Goal: Check status: Check status

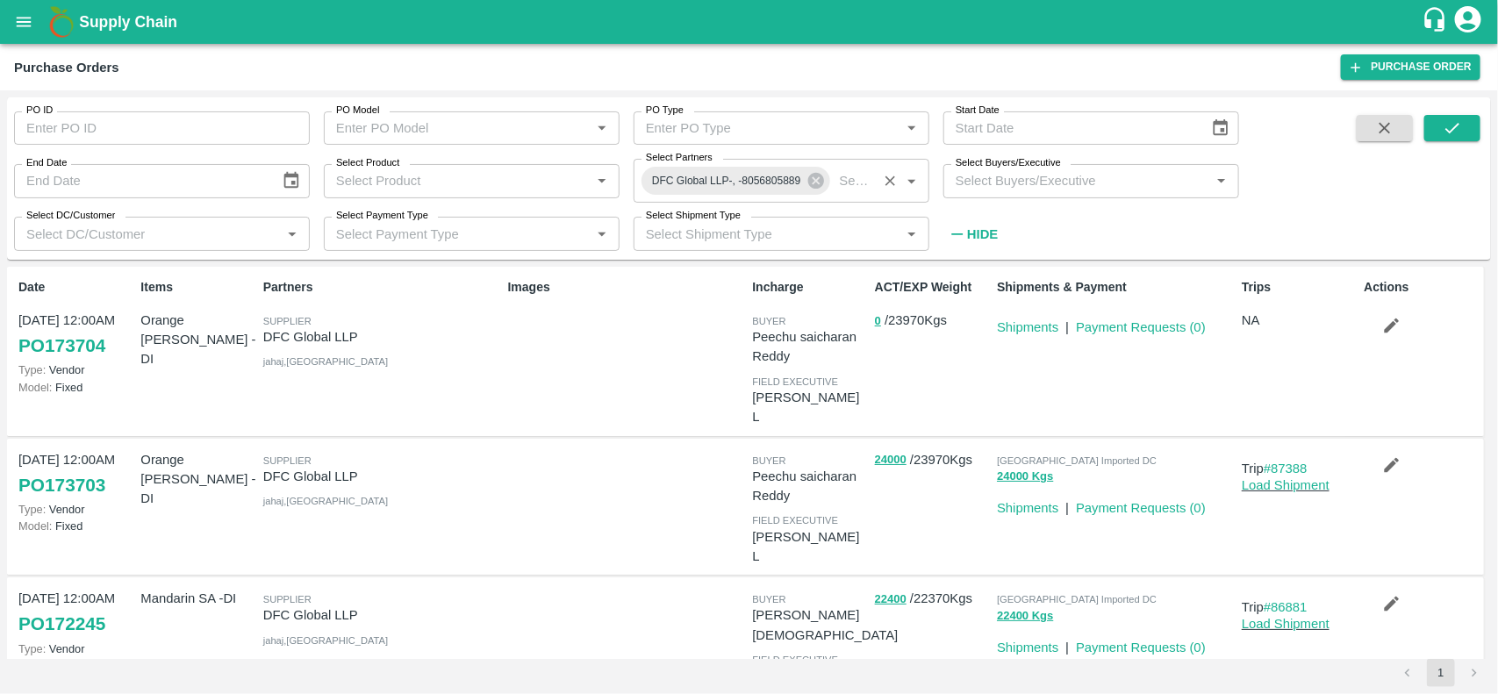
scroll to position [129, 0]
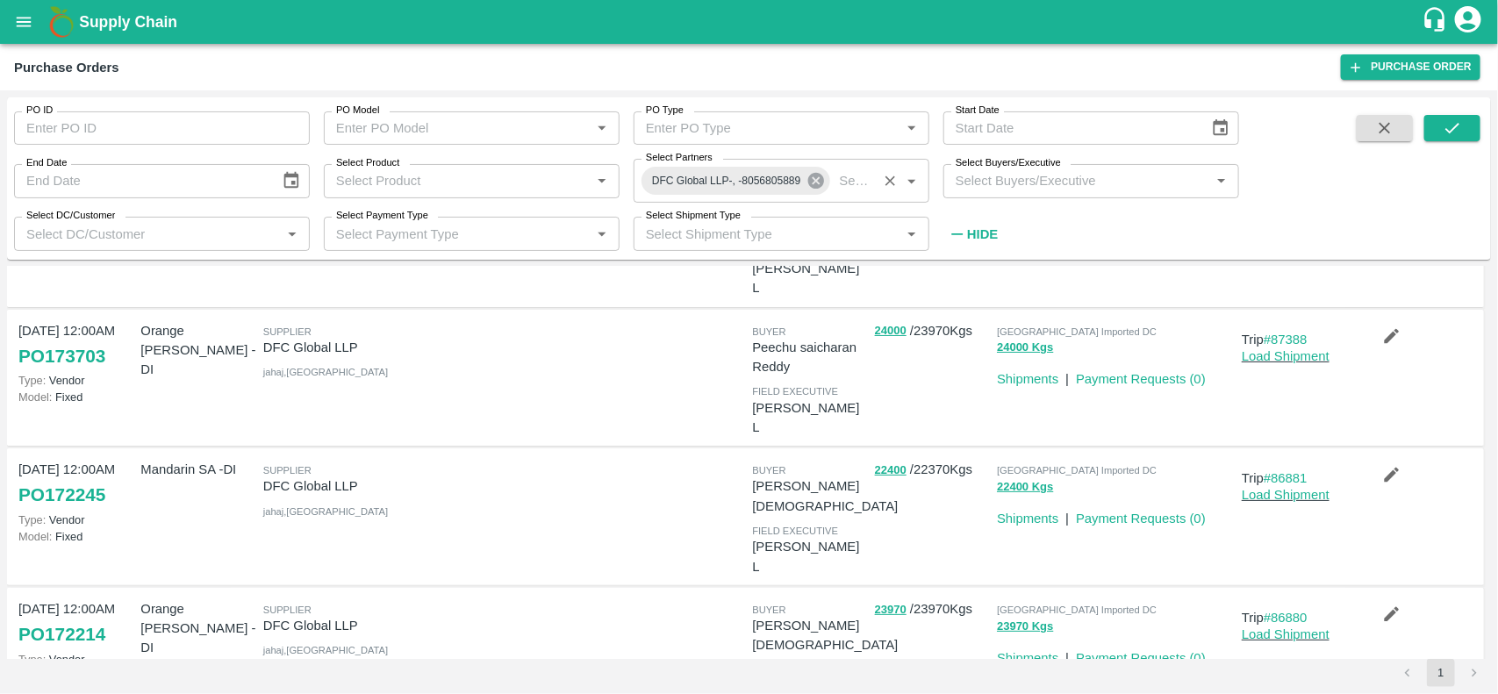
click at [808, 190] on icon at bounding box center [815, 180] width 19 height 19
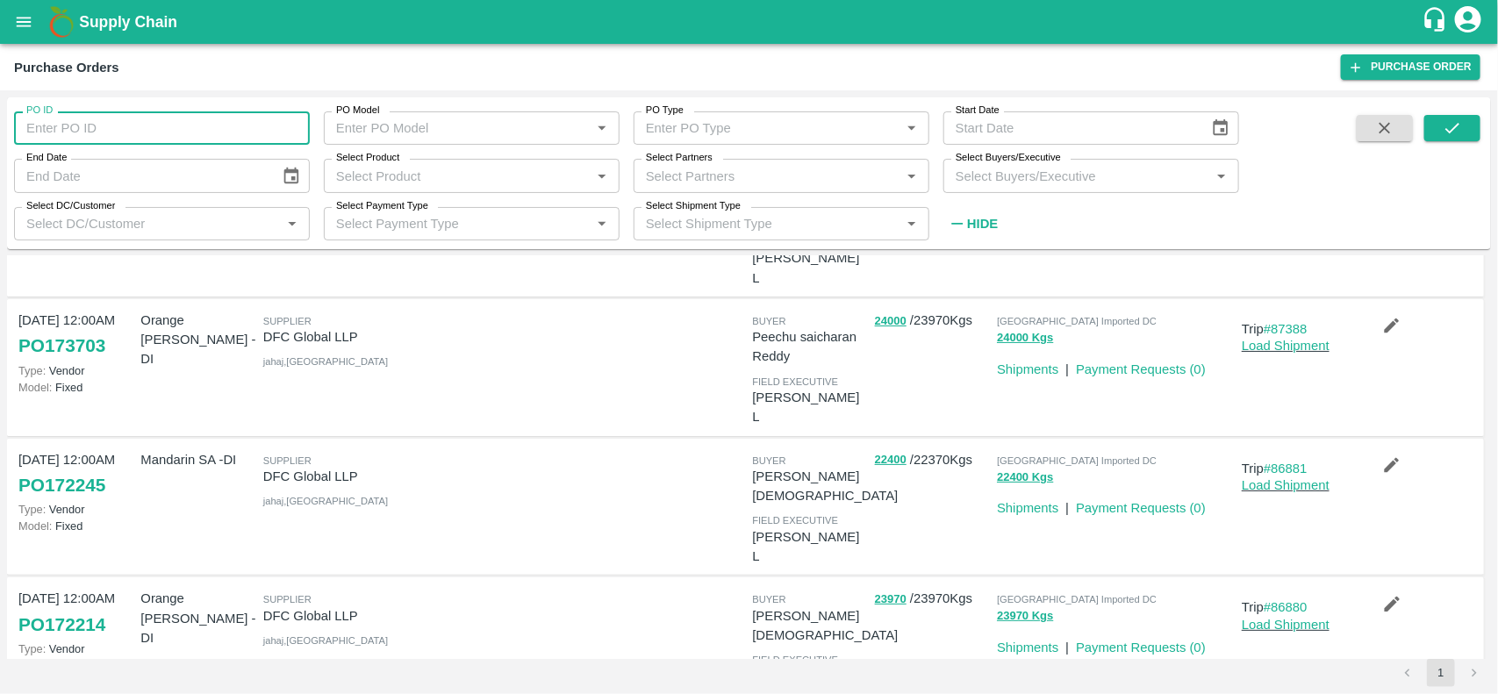
click at [186, 119] on input "PO ID" at bounding box center [162, 127] width 296 height 33
type input "166823"
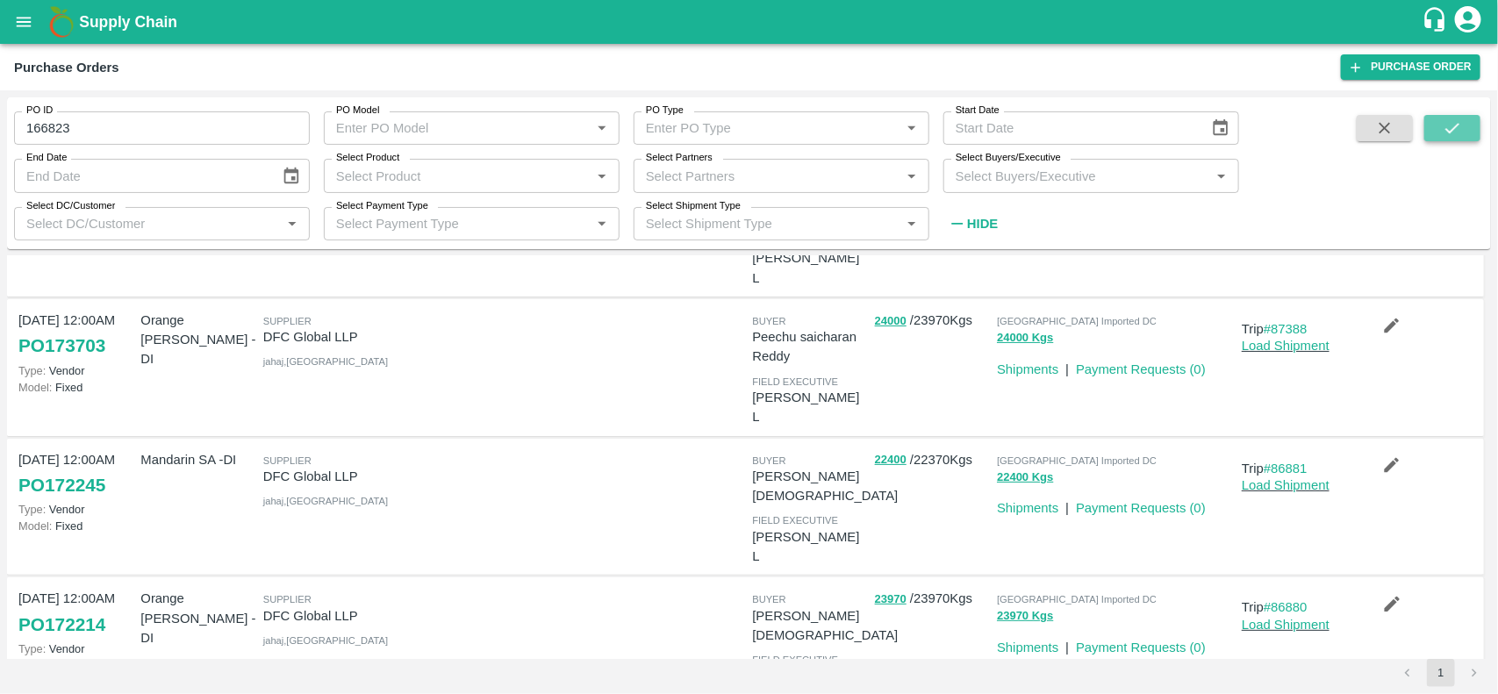
click at [1445, 133] on icon "submit" at bounding box center [1452, 127] width 19 height 19
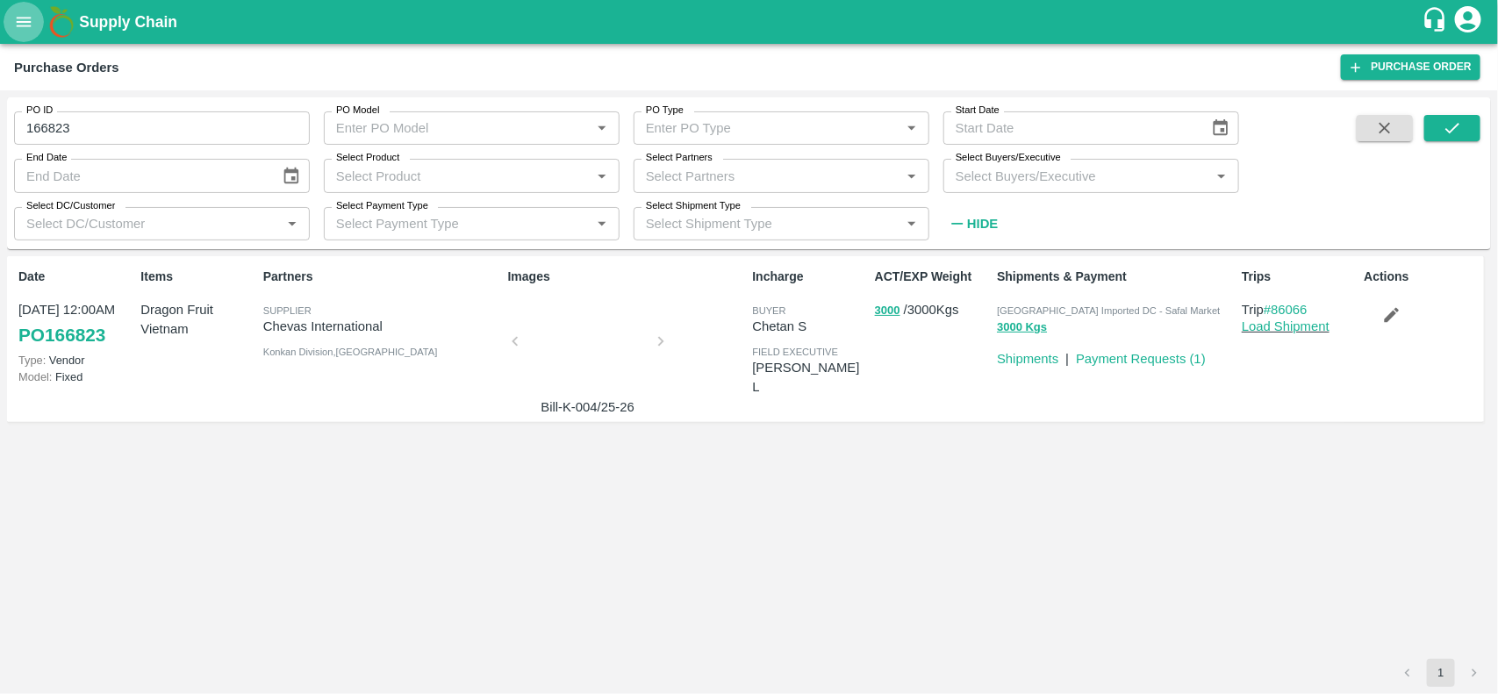
click at [33, 10] on button "open drawer" at bounding box center [24, 22] width 40 height 40
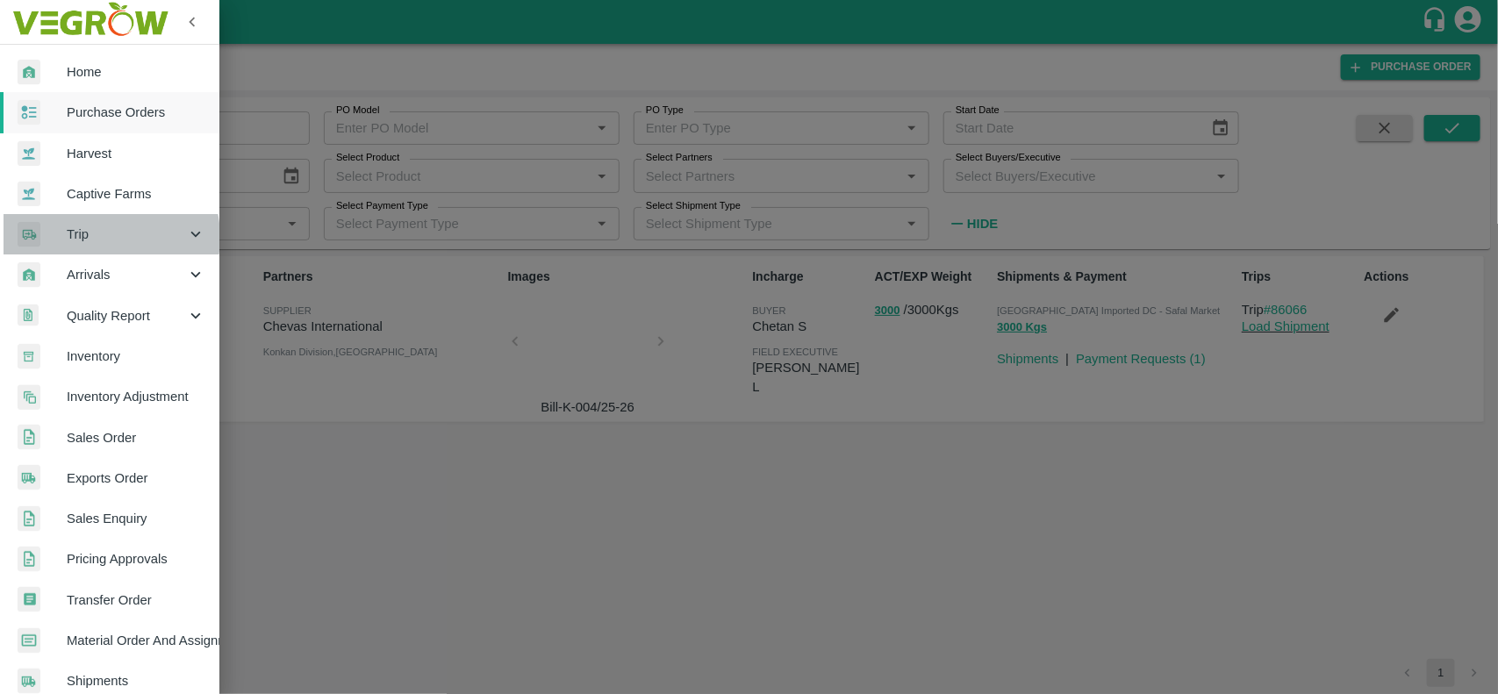
click at [97, 237] on span "Trip" at bounding box center [126, 234] width 119 height 19
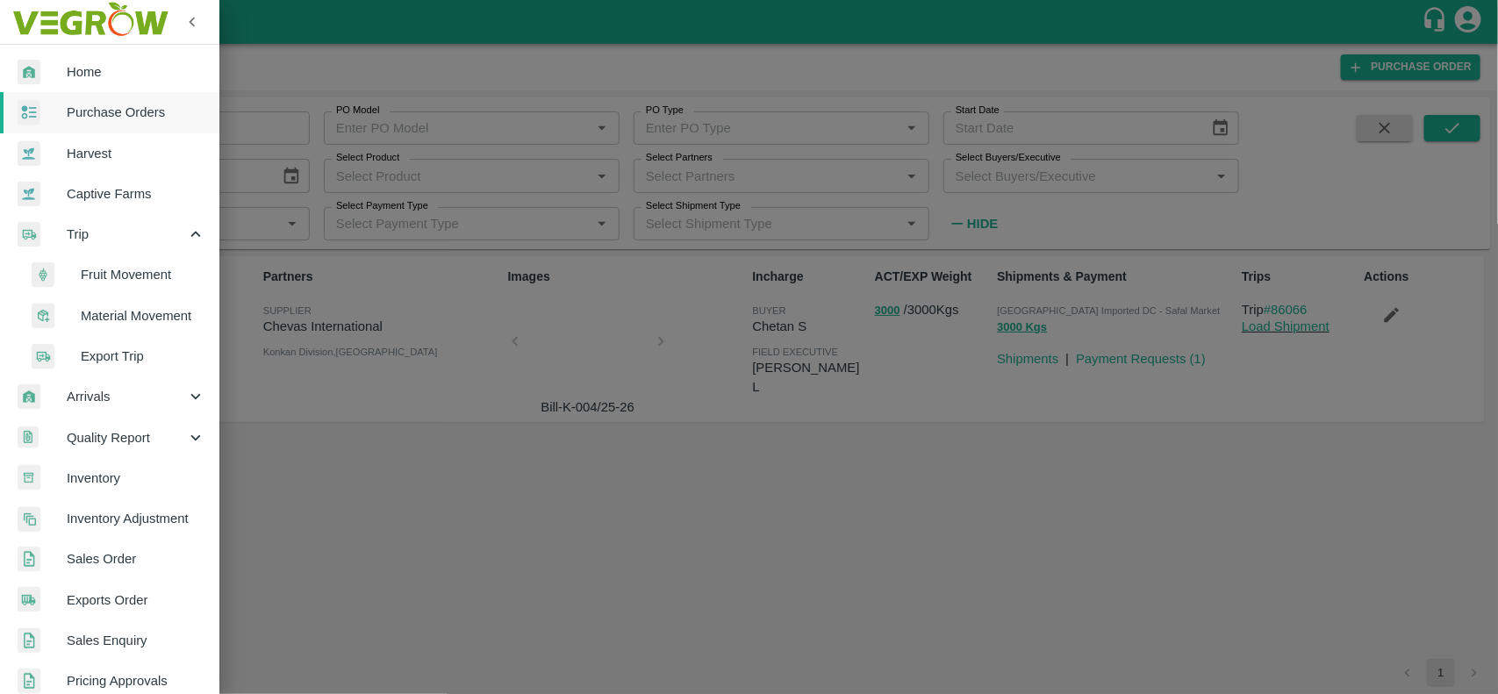
click at [125, 262] on li "Fruit Movement" at bounding box center [116, 274] width 205 height 40
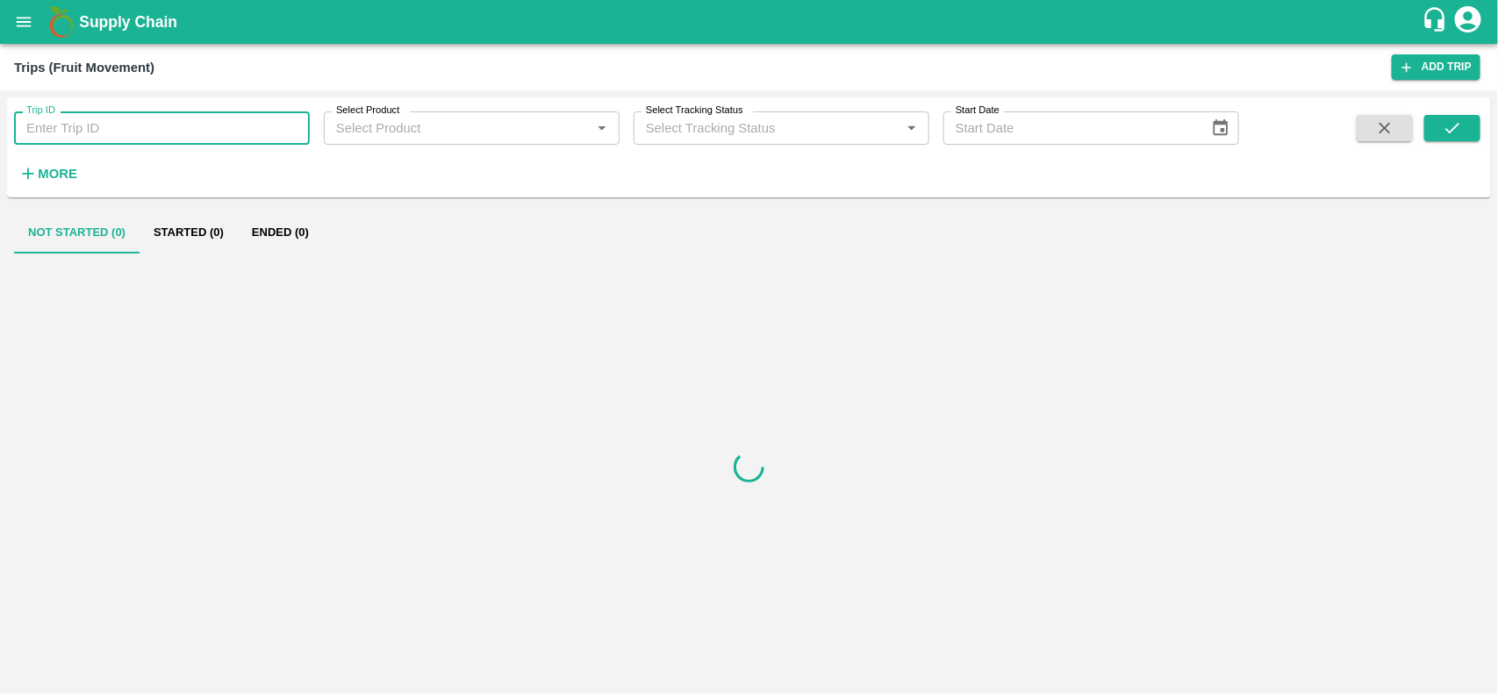
click at [75, 132] on input "Trip ID" at bounding box center [162, 127] width 296 height 33
paste input "86221"
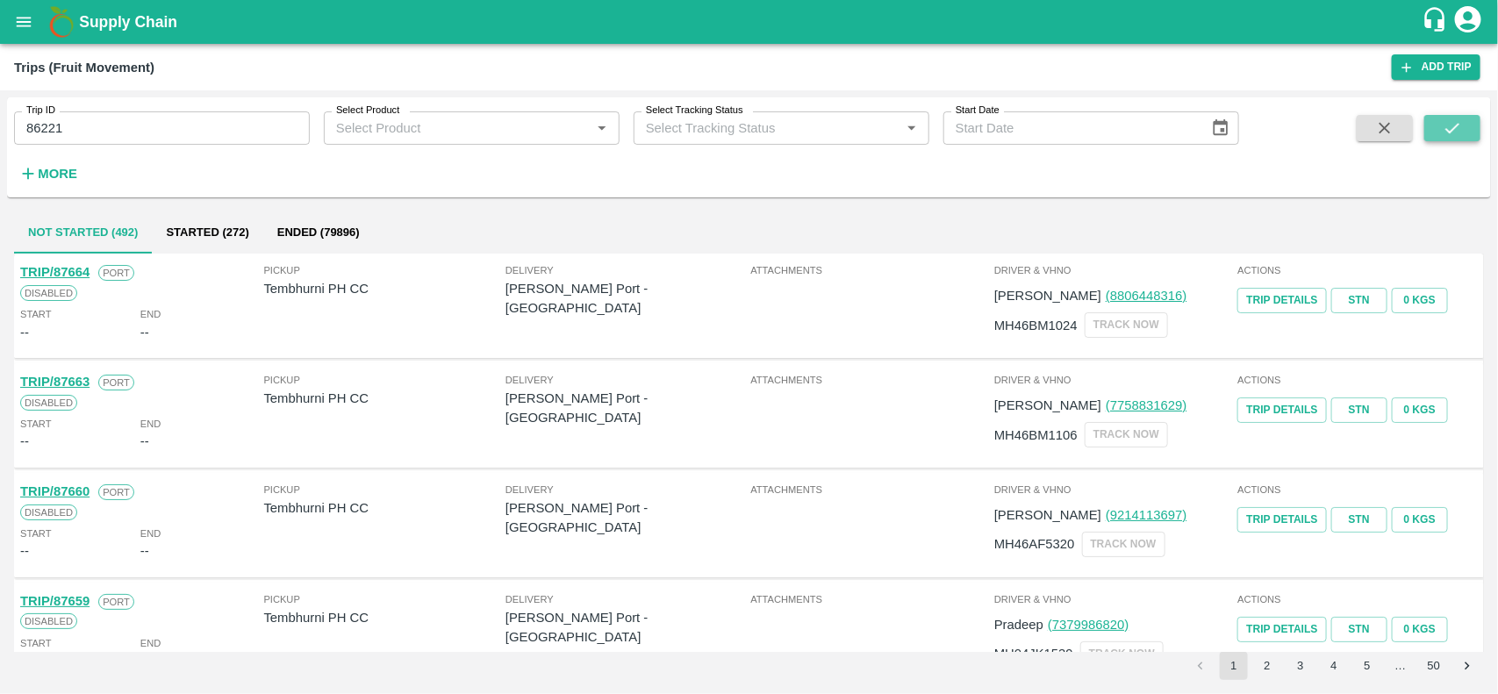
click at [1450, 125] on icon "submit" at bounding box center [1452, 127] width 19 height 19
click at [1462, 118] on icon "submit" at bounding box center [1452, 127] width 19 height 19
click at [220, 118] on input "86221" at bounding box center [162, 127] width 296 height 33
click at [1449, 116] on button "submit" at bounding box center [1452, 128] width 56 height 26
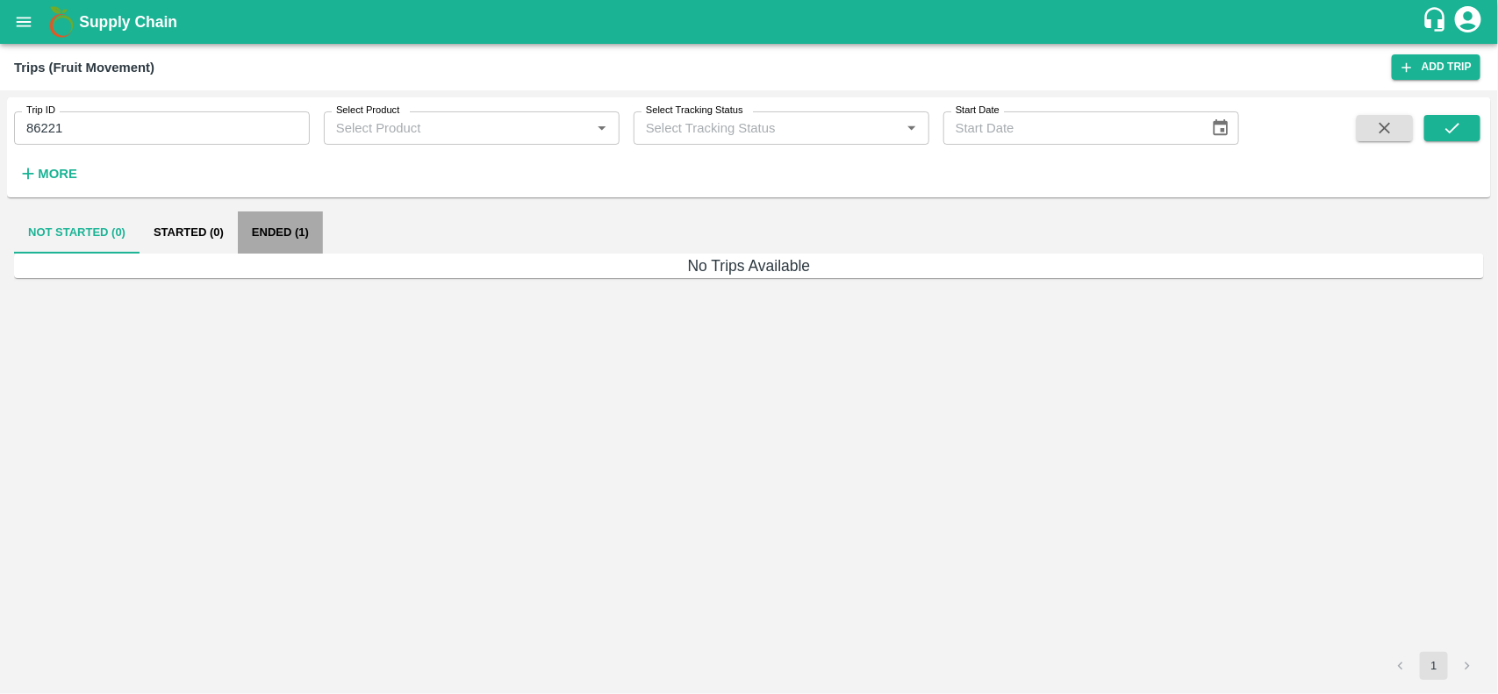
click at [313, 233] on button "Ended (1)" at bounding box center [280, 232] width 85 height 42
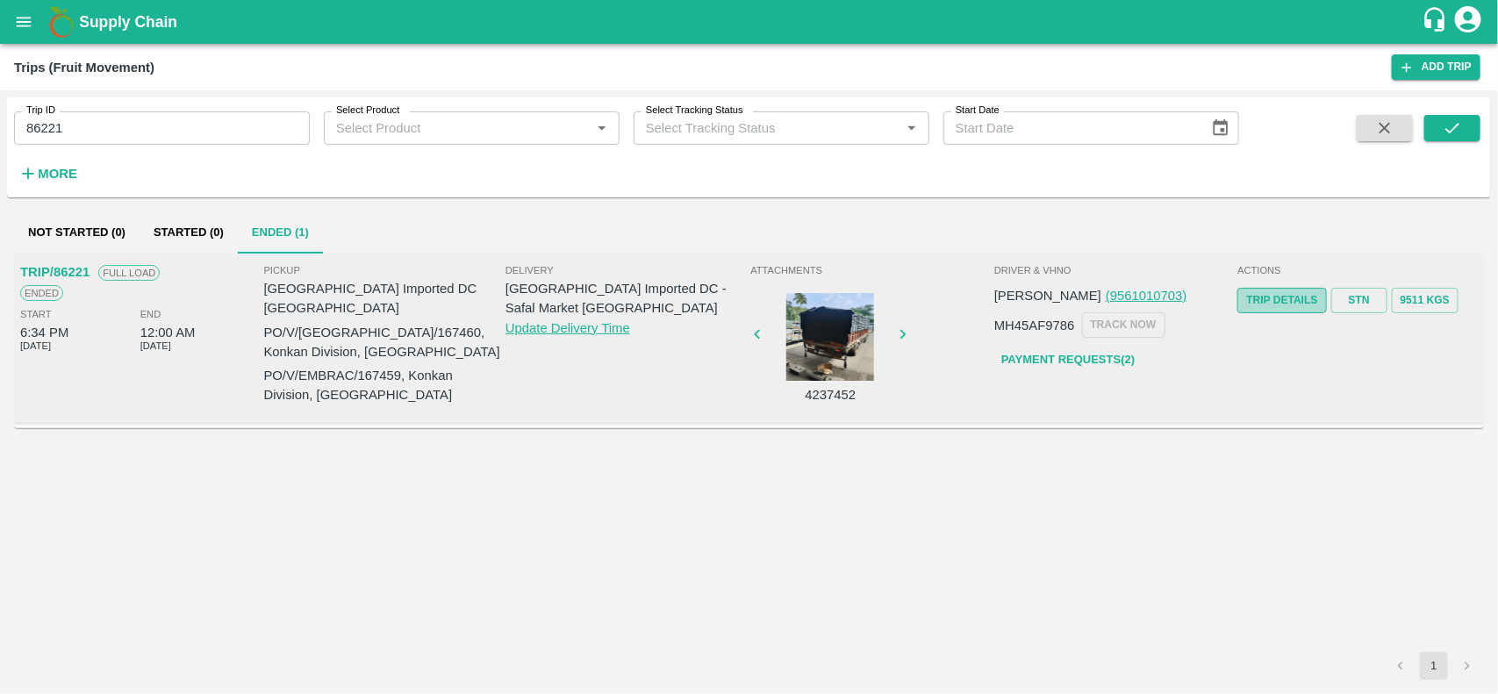
click at [1274, 297] on link "Trip Details" at bounding box center [1281, 300] width 89 height 25
click at [177, 111] on input "86221" at bounding box center [162, 127] width 296 height 33
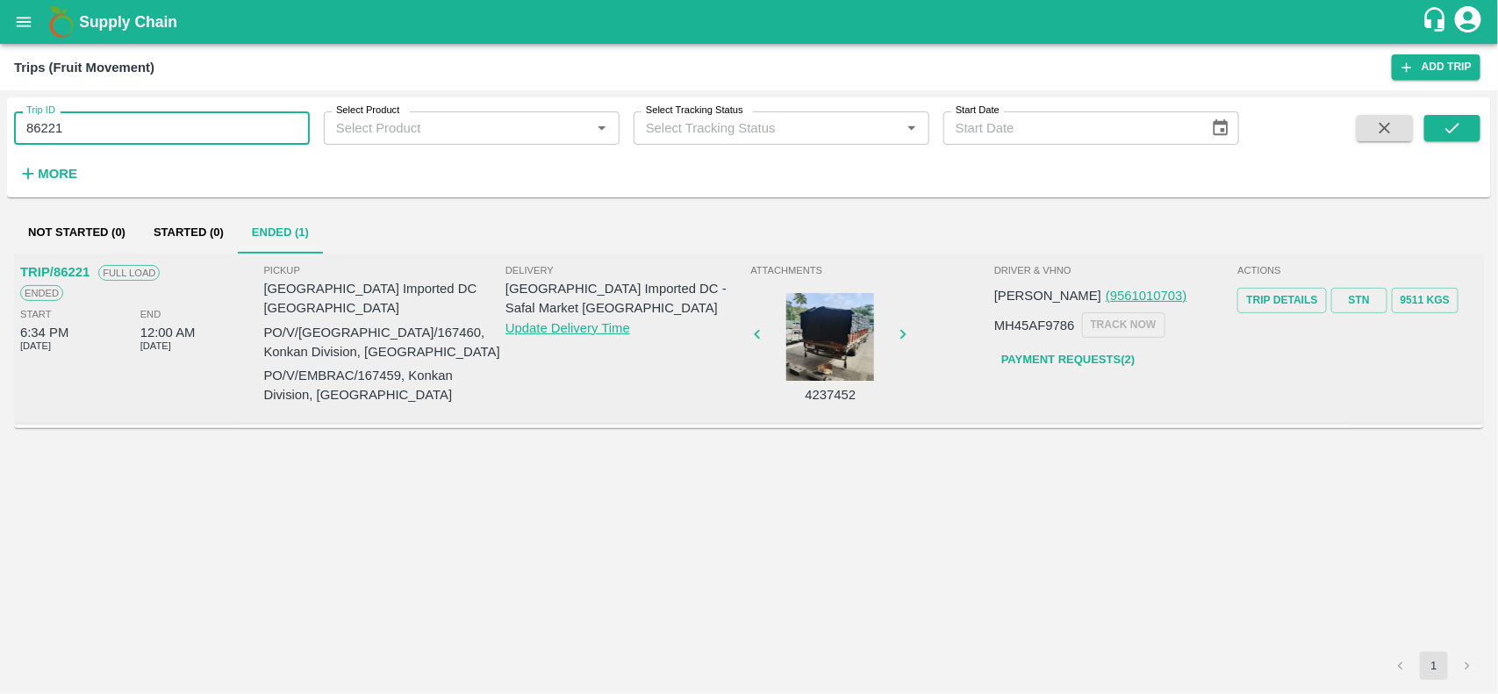
click at [177, 111] on input "86221" at bounding box center [162, 127] width 296 height 33
type input "86221"
paste input "text"
type input "1"
type input "86254"
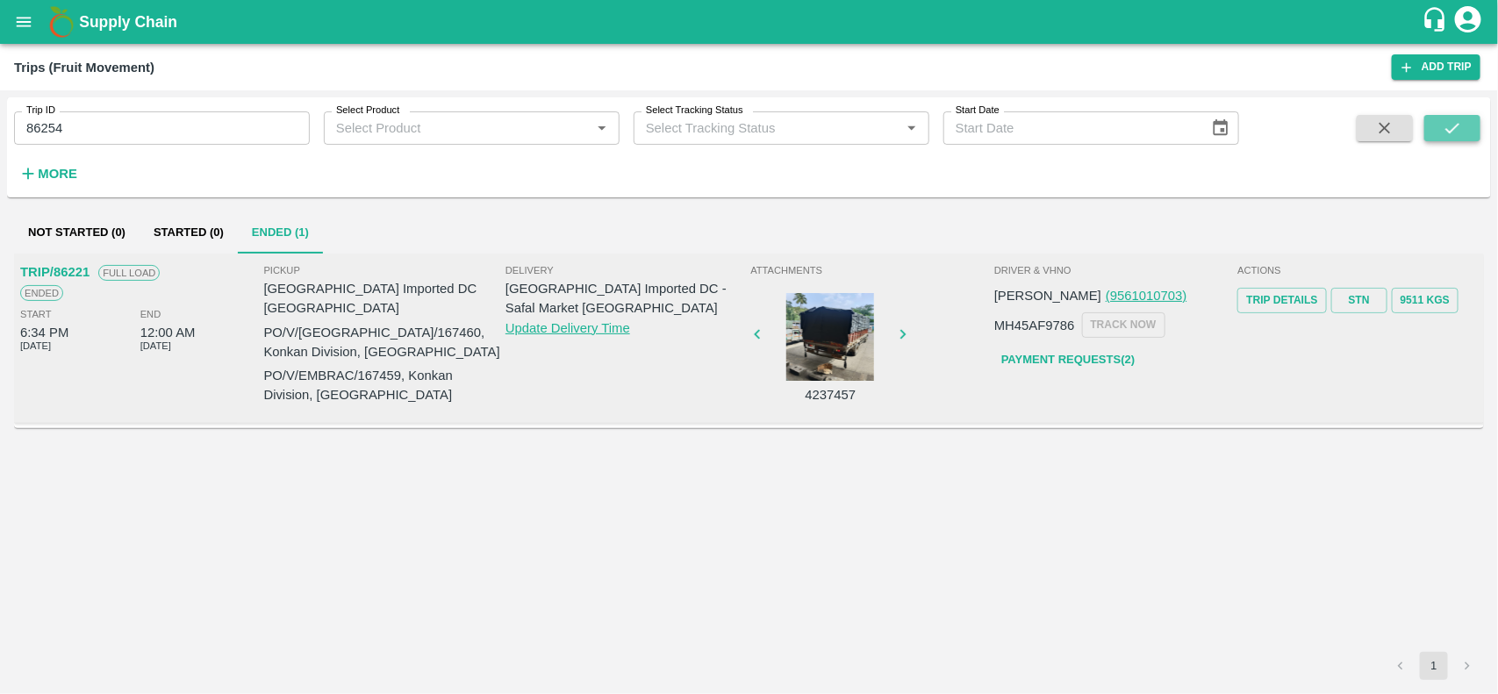
click at [1453, 137] on icon "submit" at bounding box center [1452, 127] width 19 height 19
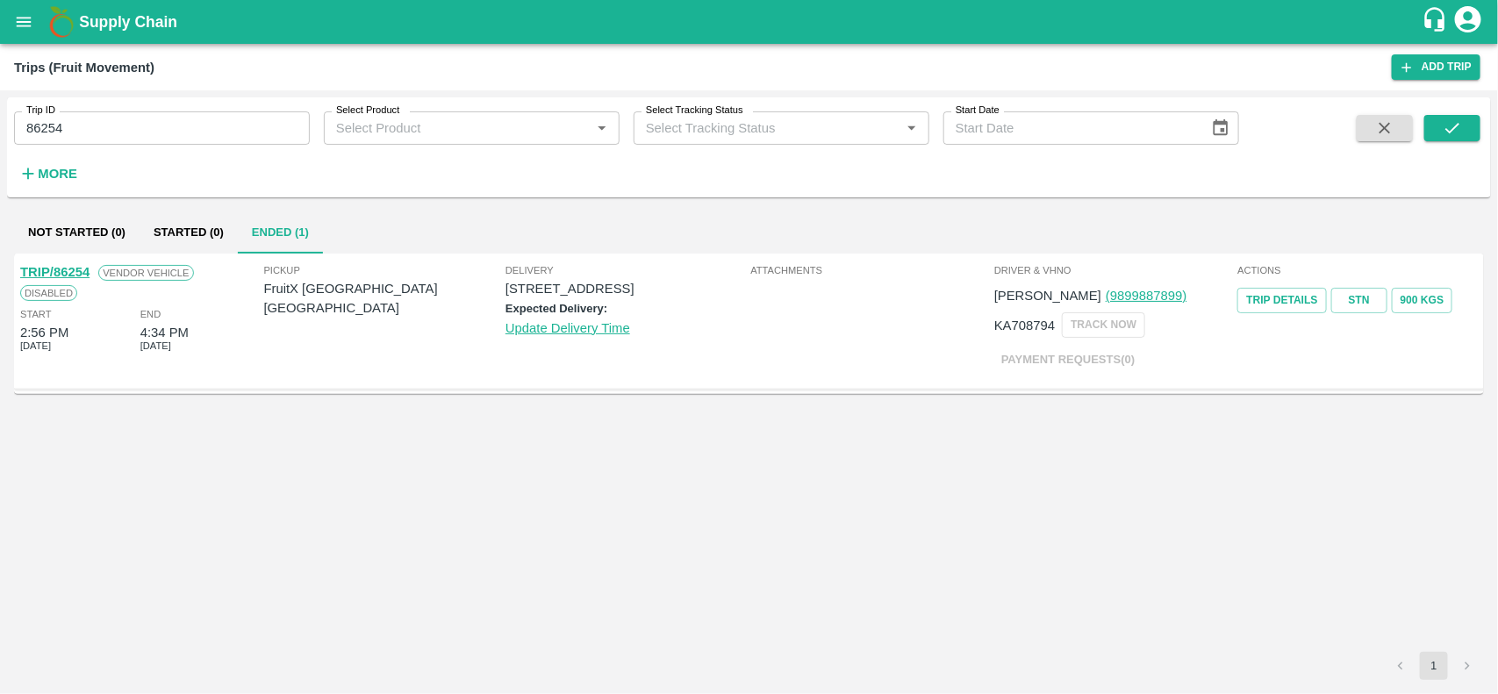
click at [1286, 279] on div "Actions Trip Details STN 900 Kgs" at bounding box center [1358, 321] width 244 height 126
click at [1286, 297] on link "Trip Details" at bounding box center [1281, 300] width 89 height 25
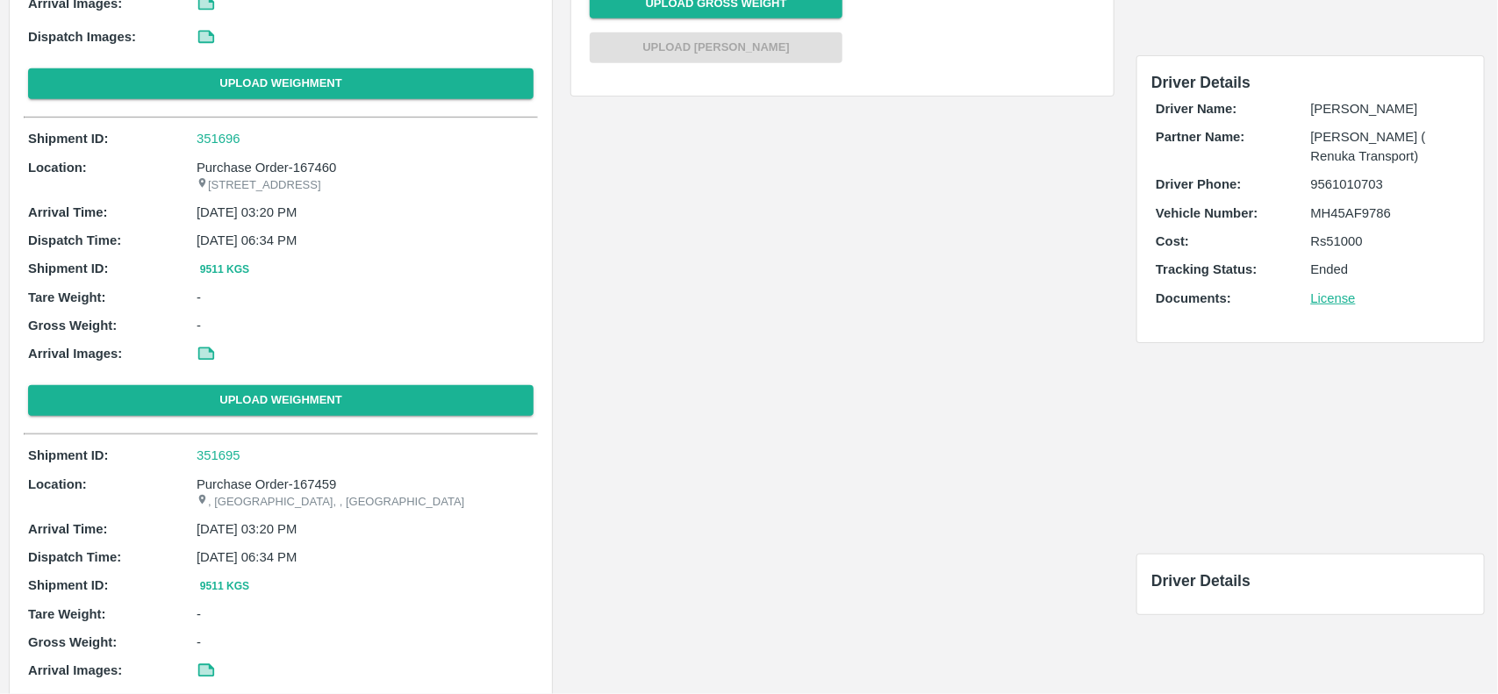
scroll to position [392, 0]
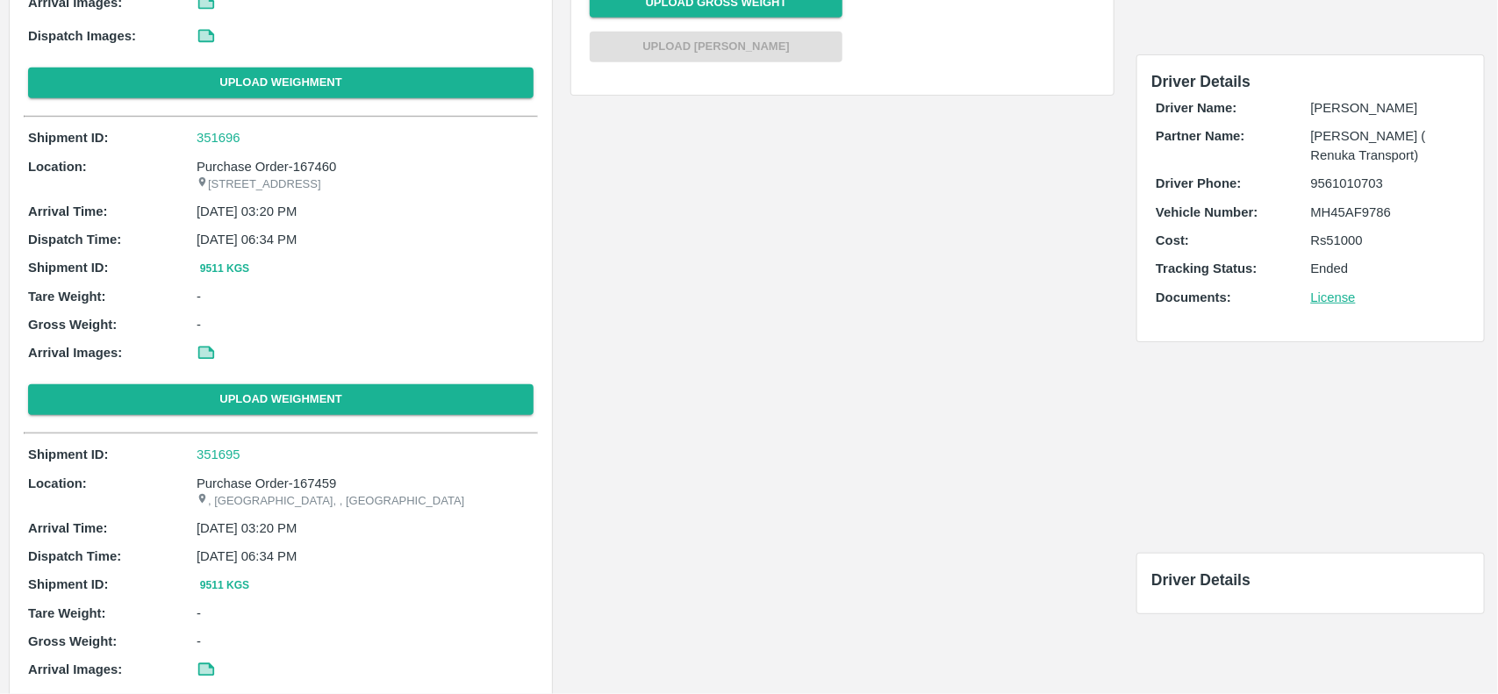
click at [321, 176] on p "Purchase Order-167460" at bounding box center [365, 166] width 337 height 19
copy p "167460"
click at [326, 493] on p "Purchase Order-167459" at bounding box center [365, 483] width 337 height 19
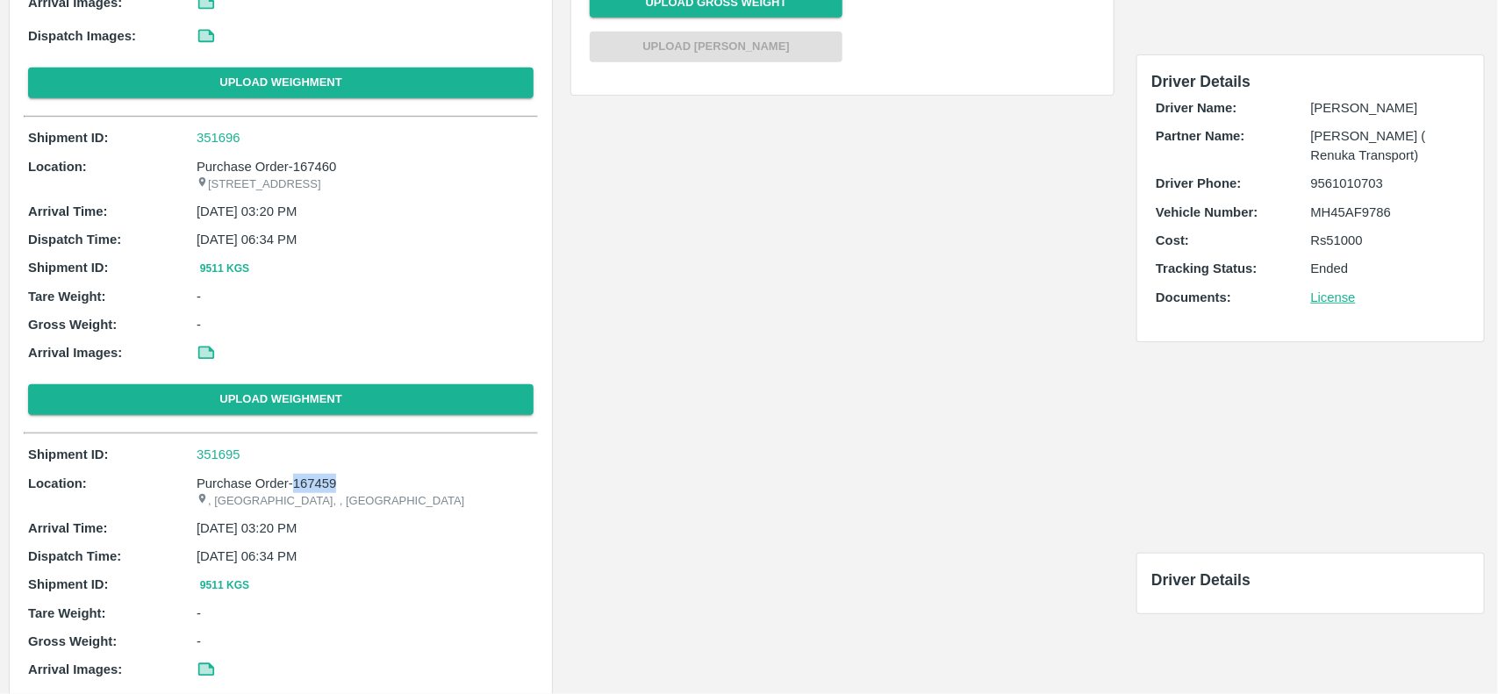
copy p "167459"
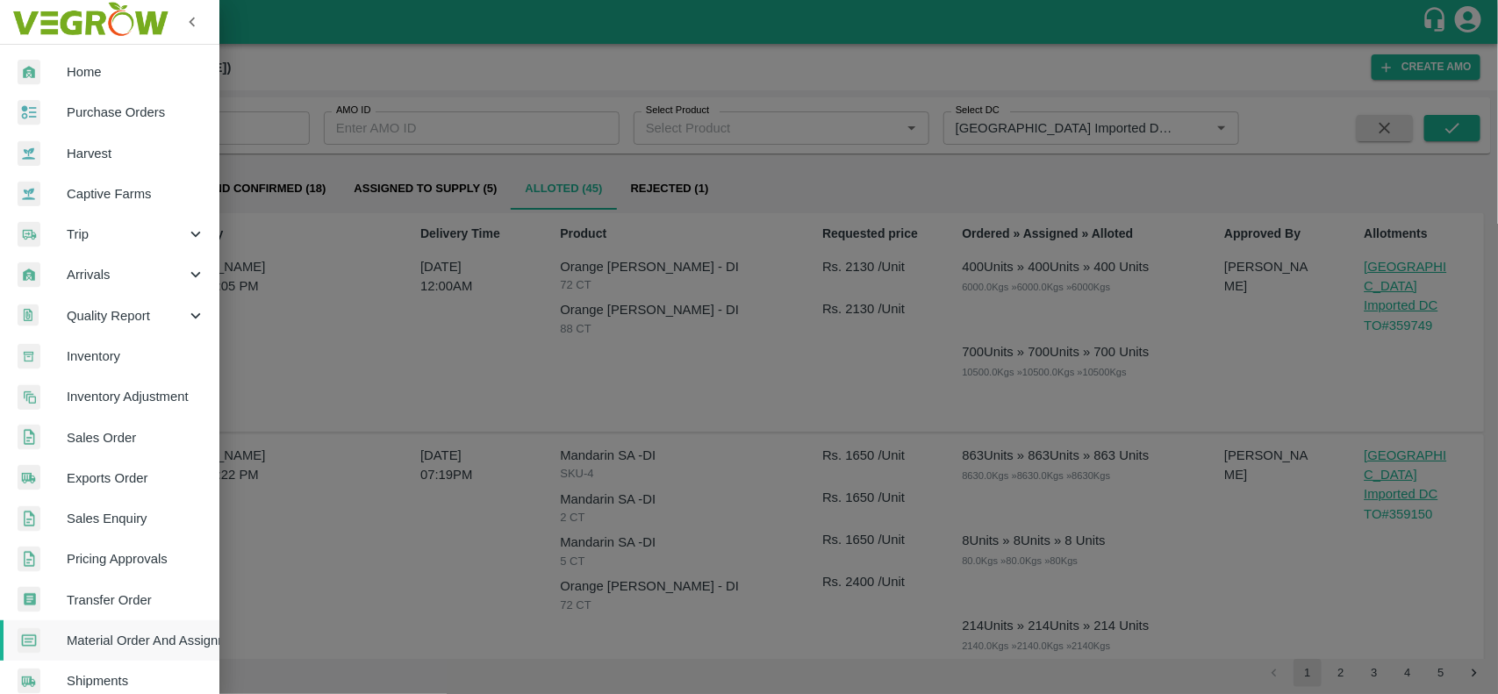
scroll to position [137, 0]
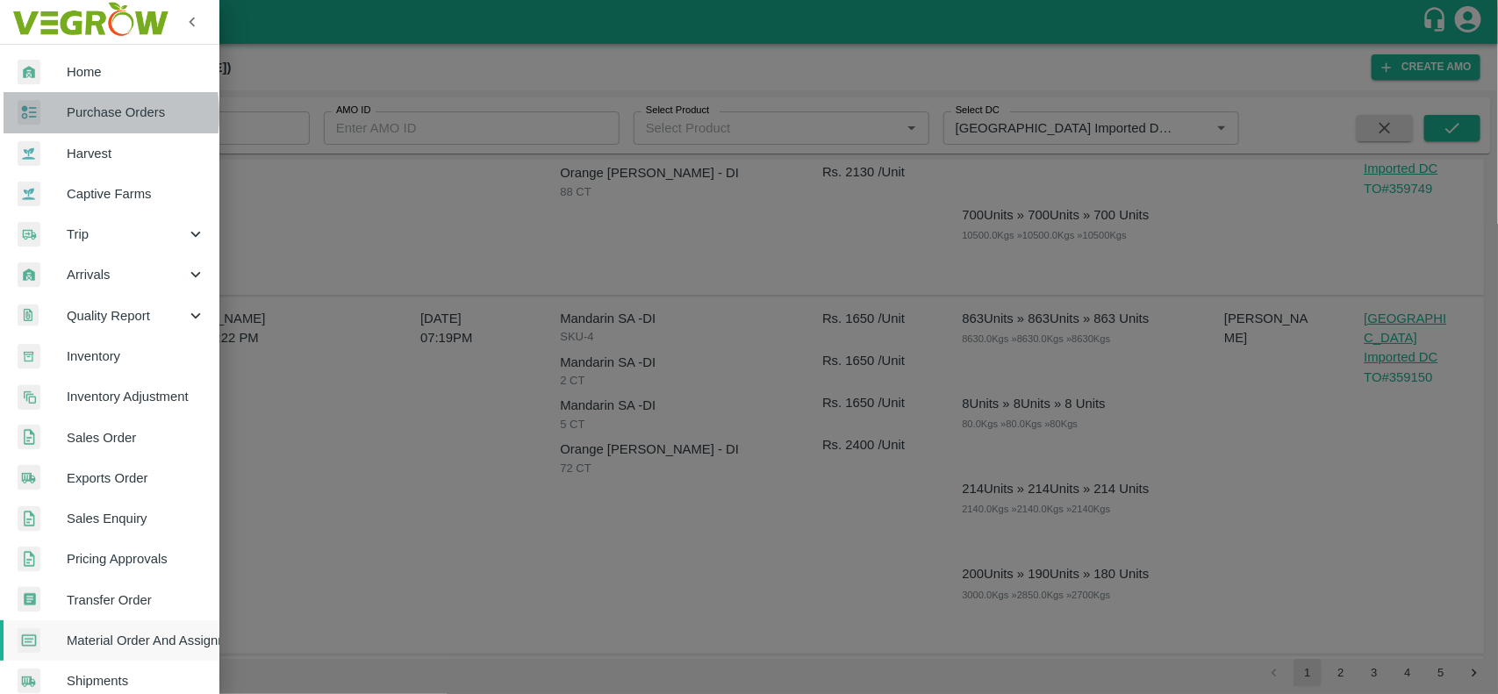
click at [41, 114] on div at bounding box center [42, 112] width 49 height 25
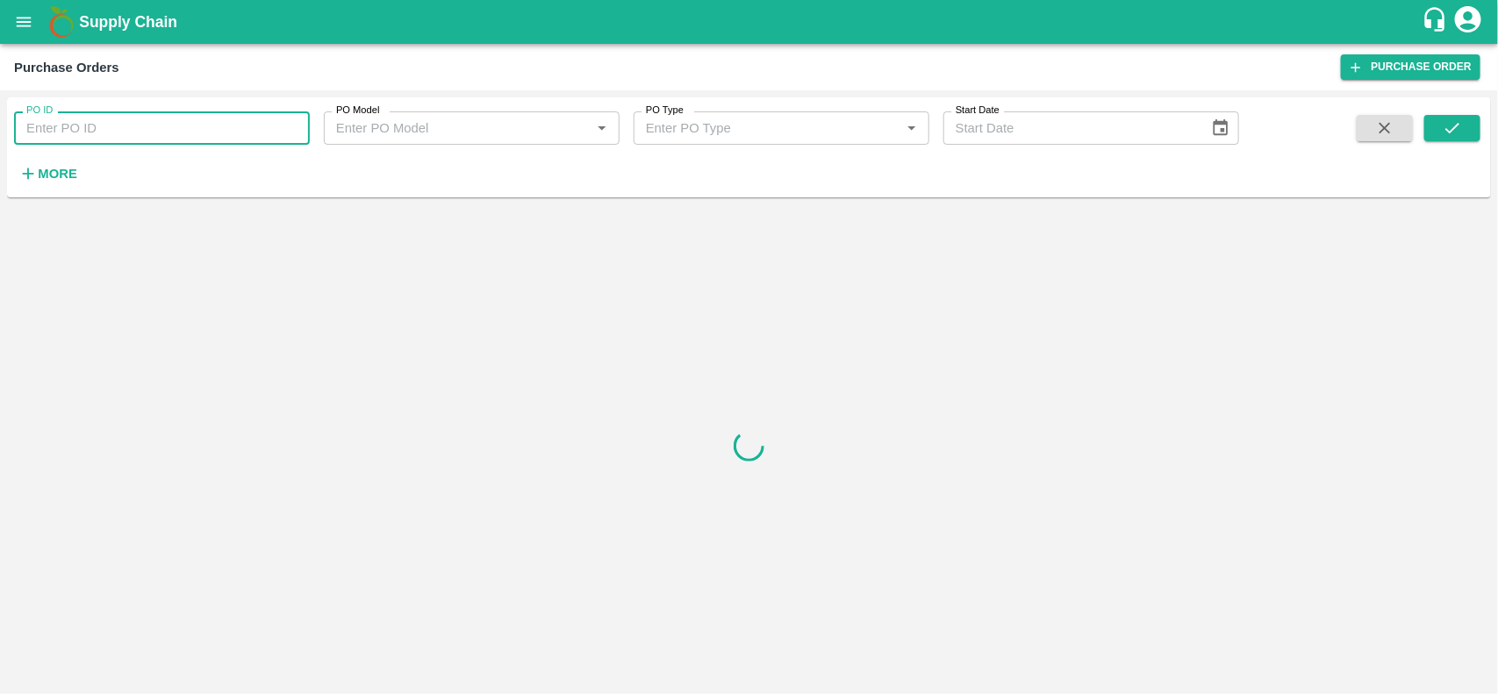
click at [102, 116] on input "PO ID" at bounding box center [162, 127] width 296 height 33
paste input "167460"
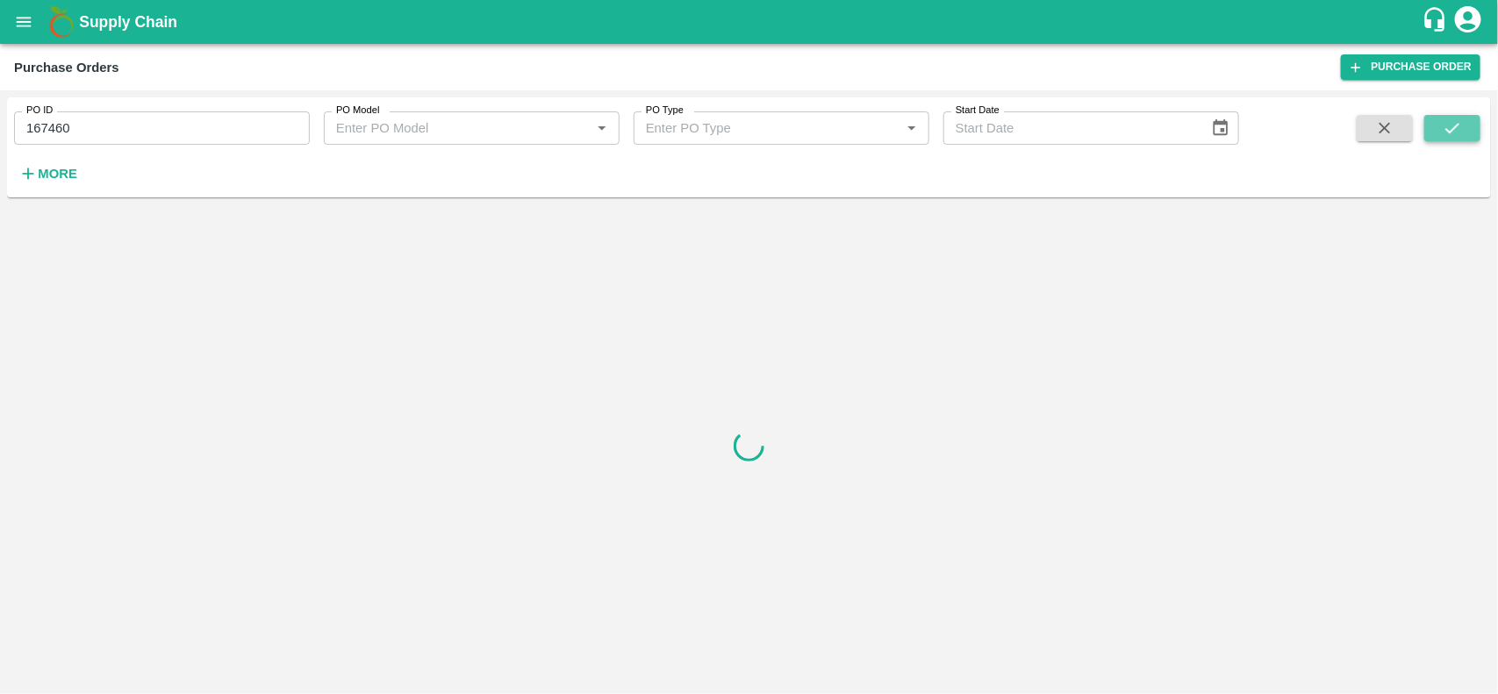
click at [1463, 134] on button "submit" at bounding box center [1452, 128] width 56 height 26
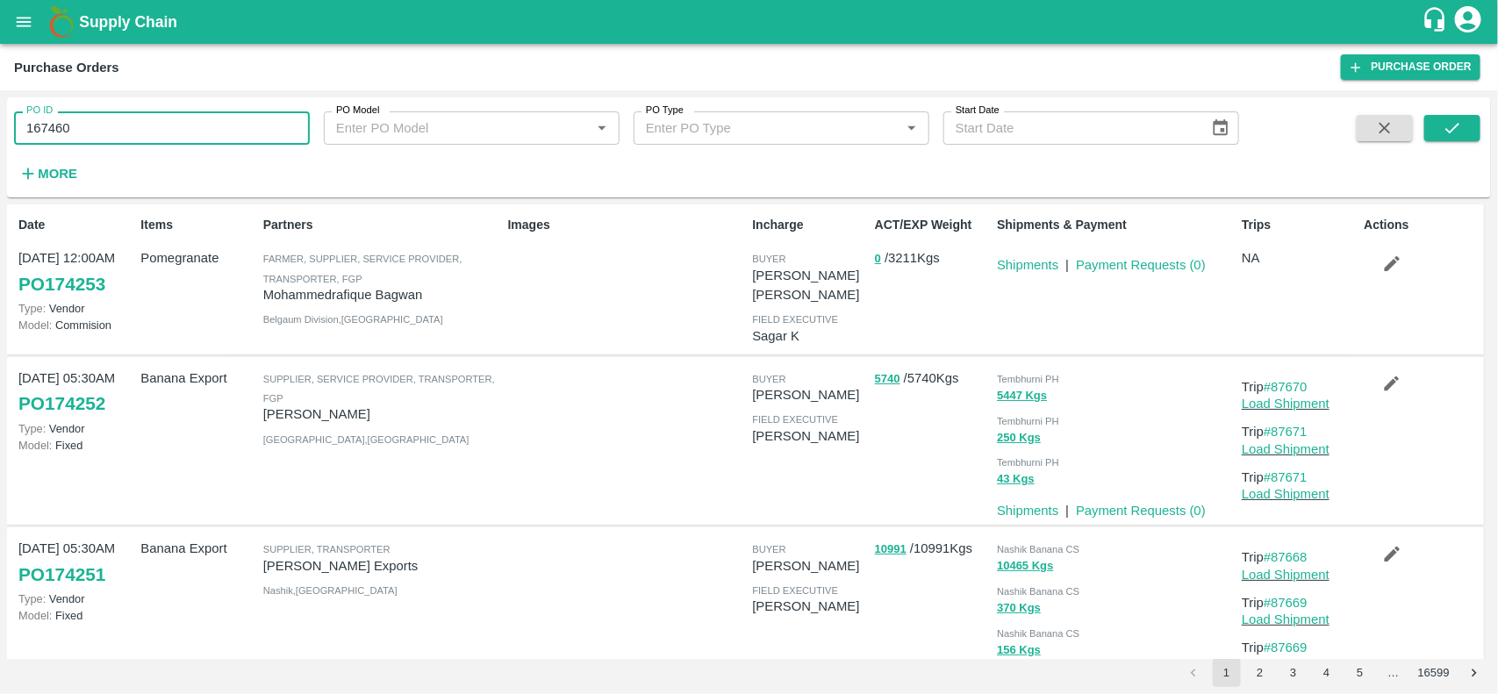
click at [117, 132] on input "167460" at bounding box center [162, 127] width 296 height 33
paste input "text"
click at [1444, 128] on icon "submit" at bounding box center [1452, 127] width 19 height 19
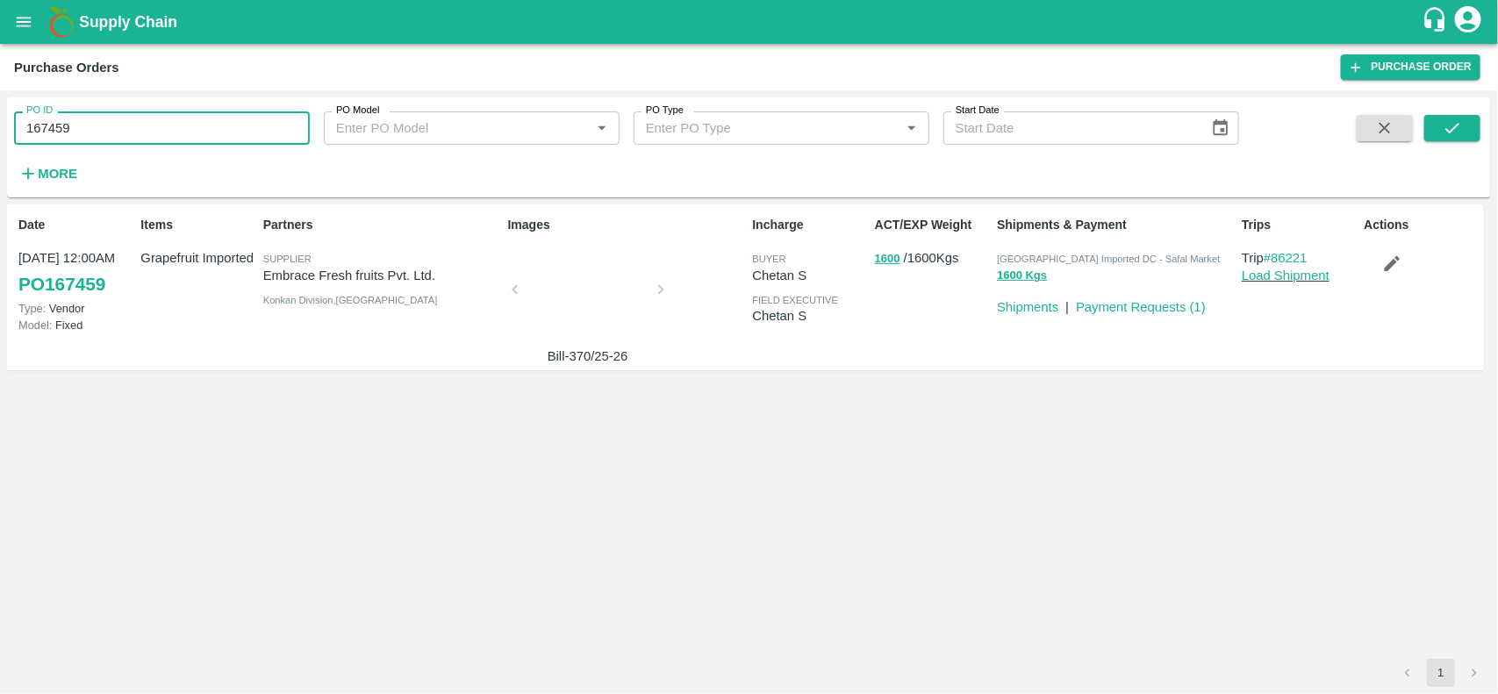
click at [84, 142] on input "167459" at bounding box center [162, 127] width 296 height 33
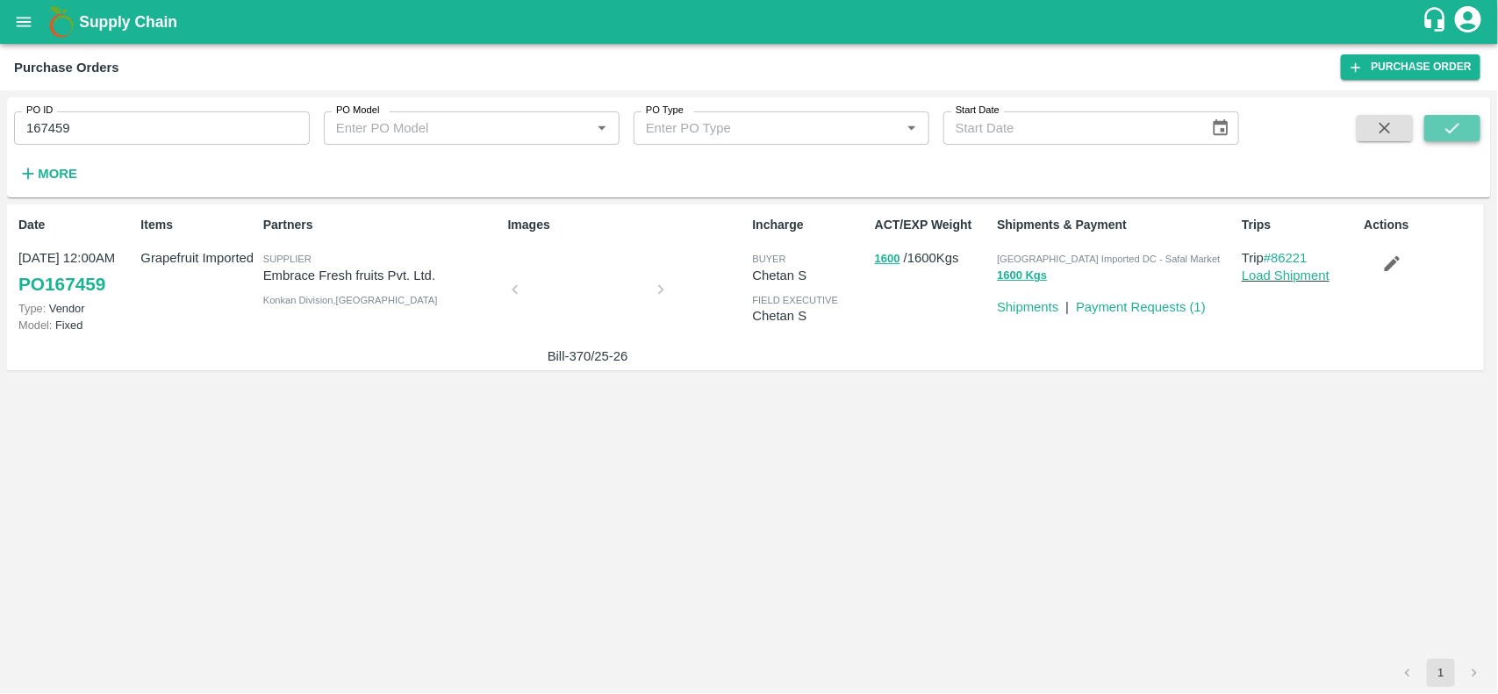
click at [1450, 133] on icon "submit" at bounding box center [1452, 127] width 19 height 19
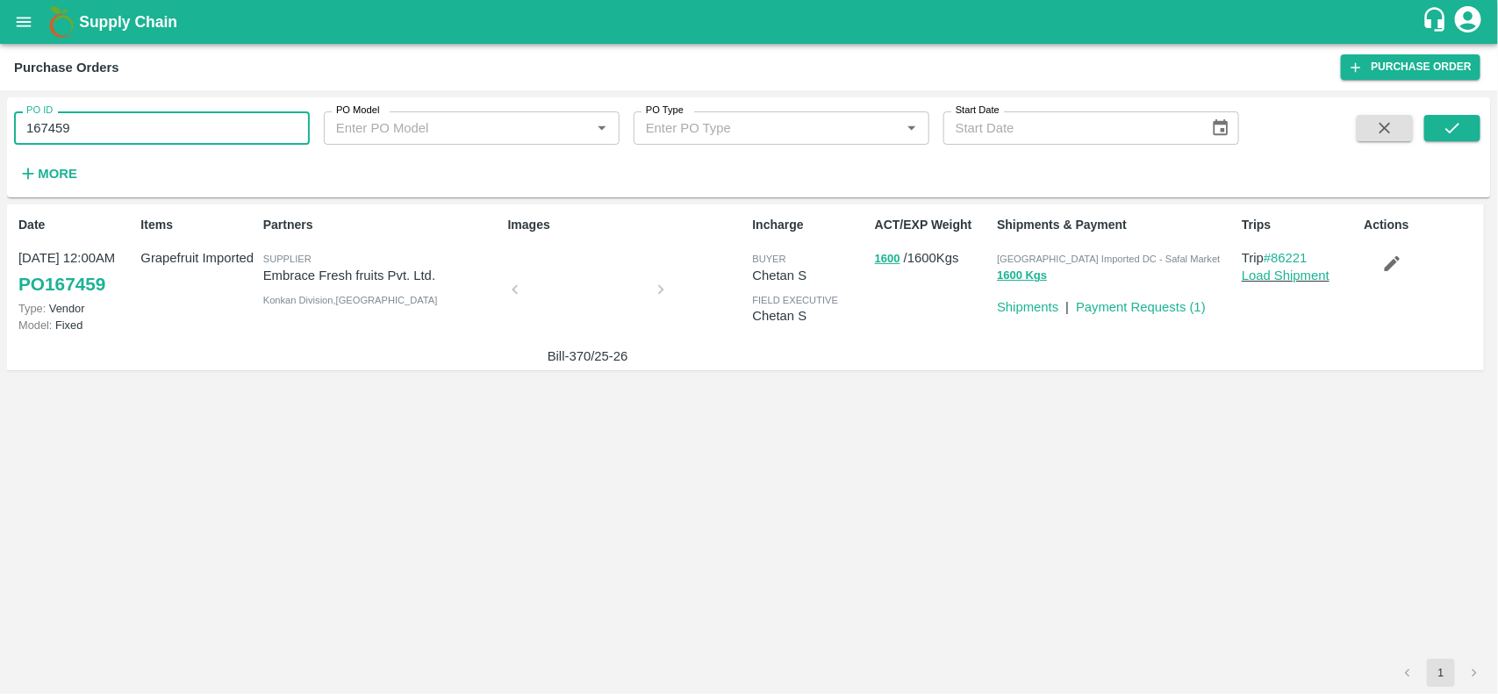
click at [152, 127] on input "167459" at bounding box center [162, 127] width 296 height 33
click at [1440, 120] on button "submit" at bounding box center [1452, 128] width 56 height 26
click at [72, 134] on input "164963" at bounding box center [162, 127] width 296 height 33
paste input "text"
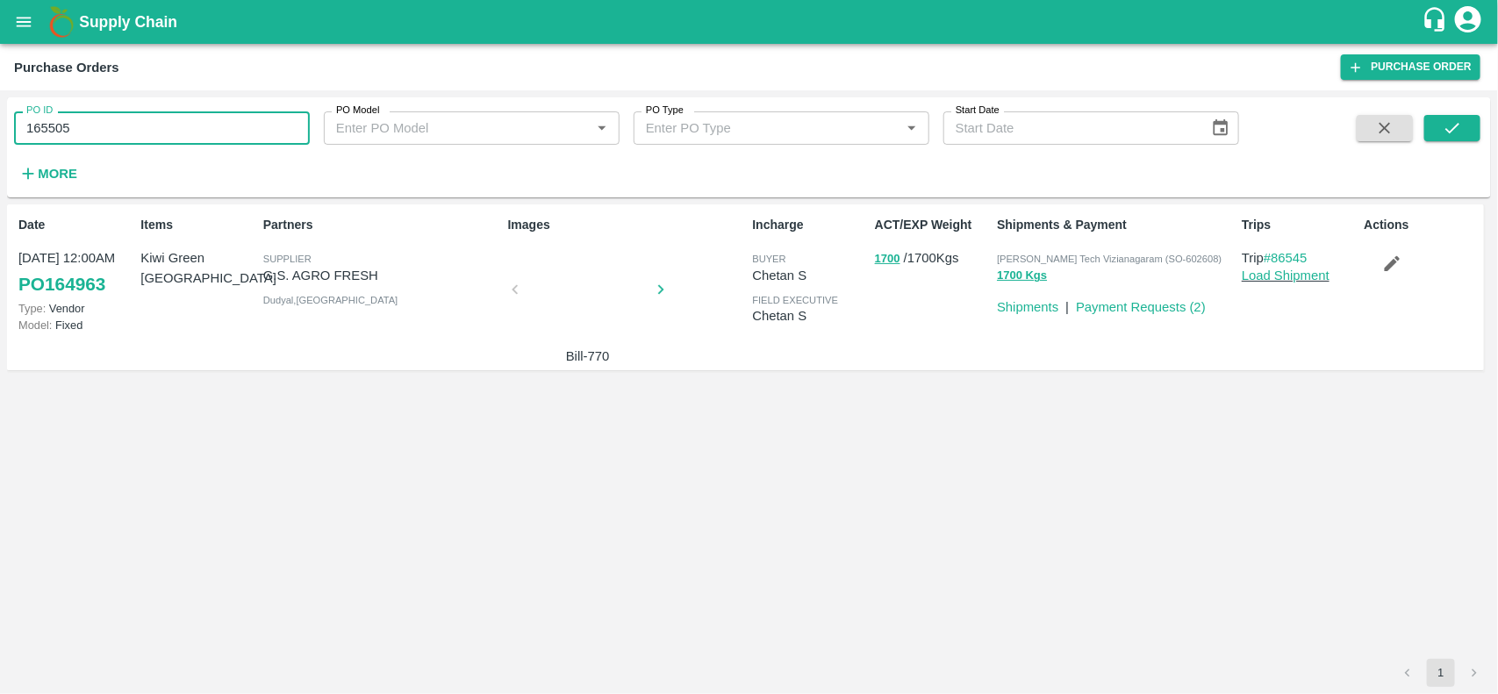
type input "165505"
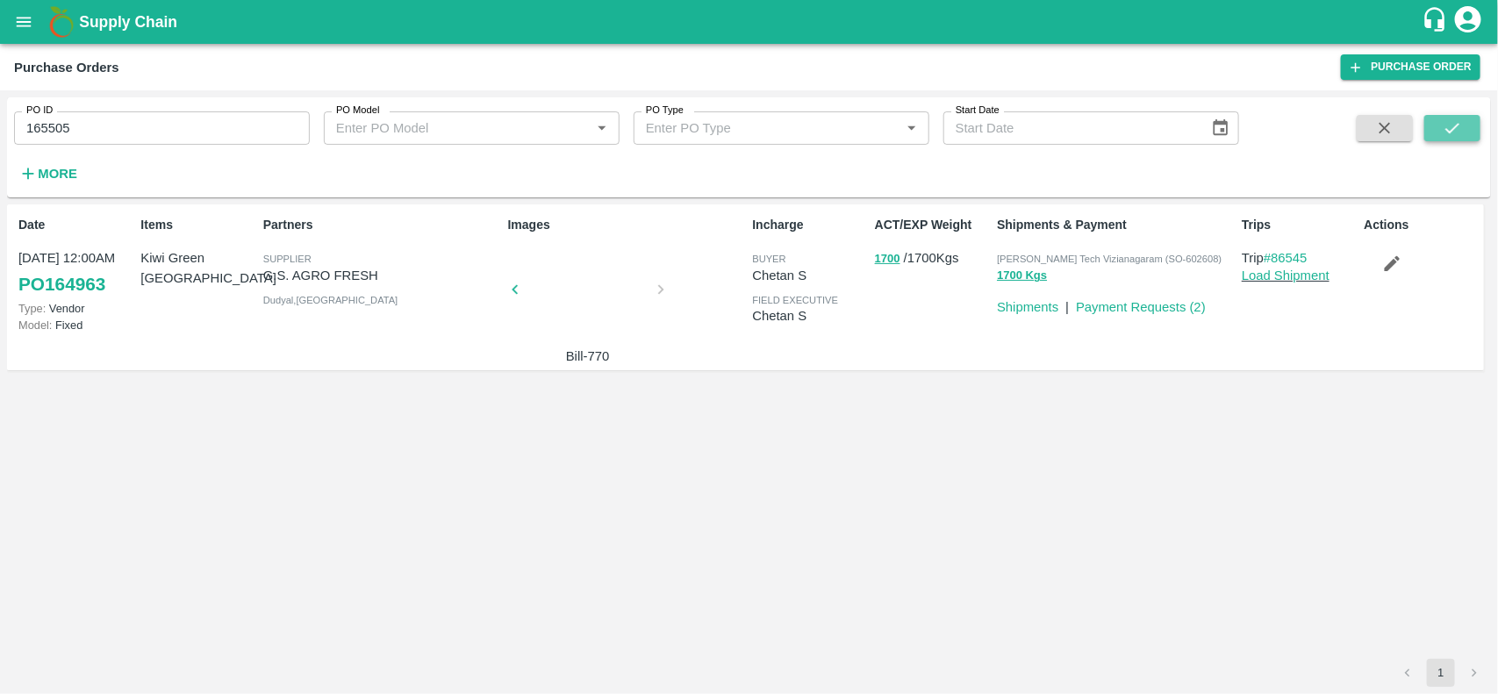
click at [1446, 129] on icon "submit" at bounding box center [1452, 128] width 14 height 11
